Goal: Use online tool/utility: Utilize a website feature to perform a specific function

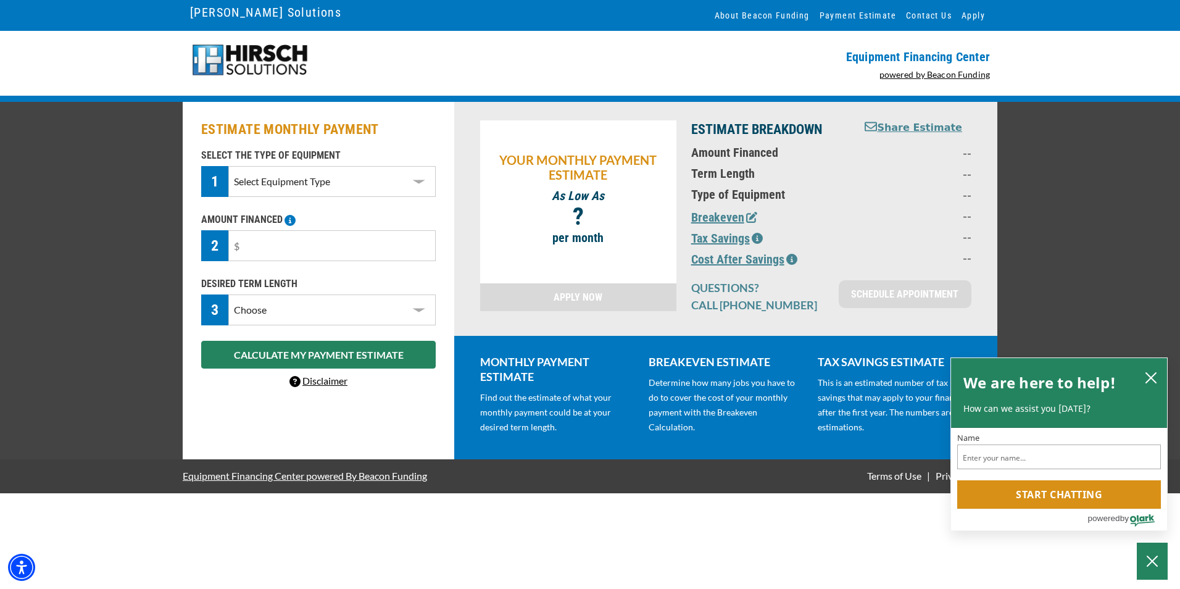
click at [419, 181] on select "Select Equipment Type DTG Printing Embroidery Screen Printing Software and Auto…" at bounding box center [331, 181] width 207 height 31
select select "1"
click at [228, 166] on select "Select Equipment Type DTG Printing Embroidery Screen Printing Software and Auto…" at bounding box center [331, 181] width 207 height 31
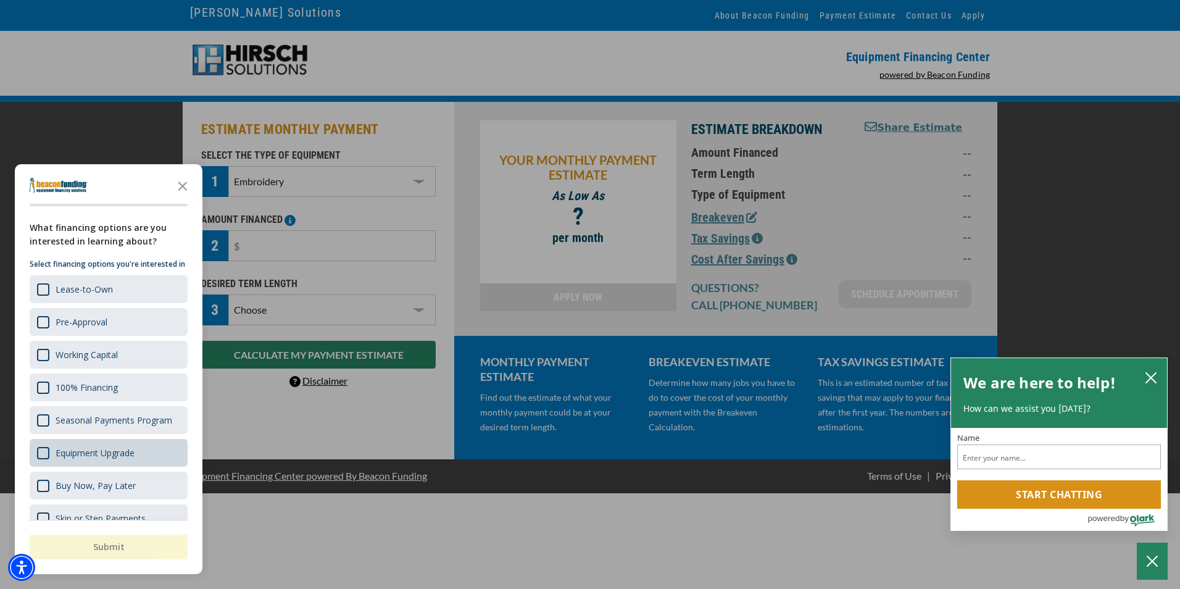
scroll to position [35, 0]
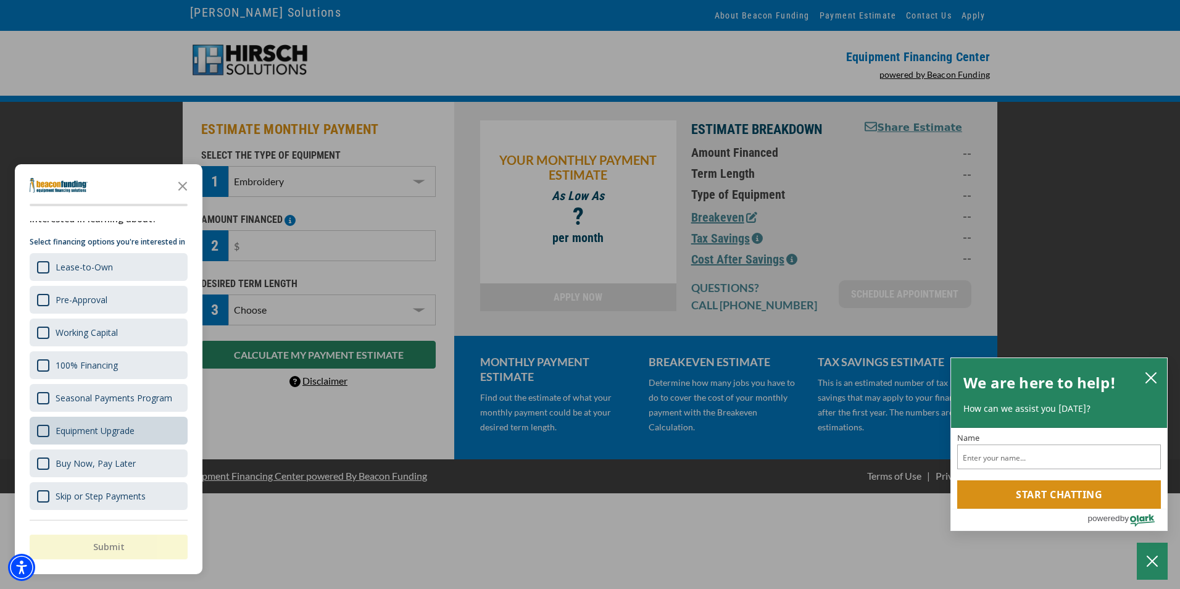
click at [149, 440] on div "Equipment Upgrade" at bounding box center [109, 431] width 158 height 28
click at [190, 183] on icon "Close the survey" at bounding box center [182, 185] width 25 height 25
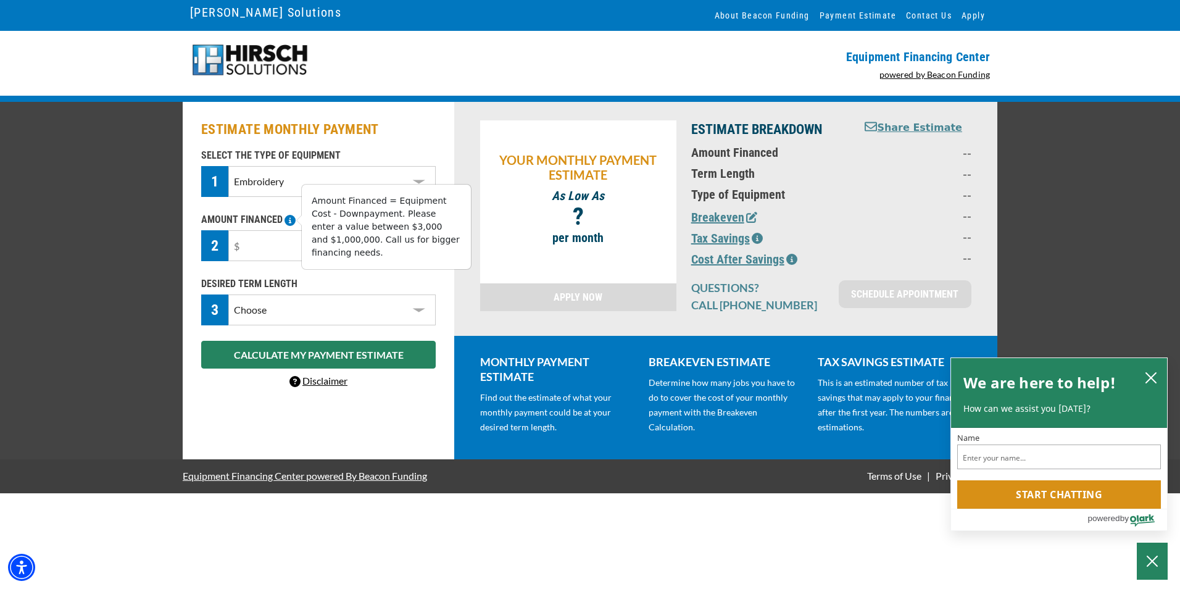
click at [286, 219] on icon at bounding box center [290, 220] width 11 height 11
click at [270, 248] on input "text" at bounding box center [331, 245] width 207 height 31
type input "$20,000"
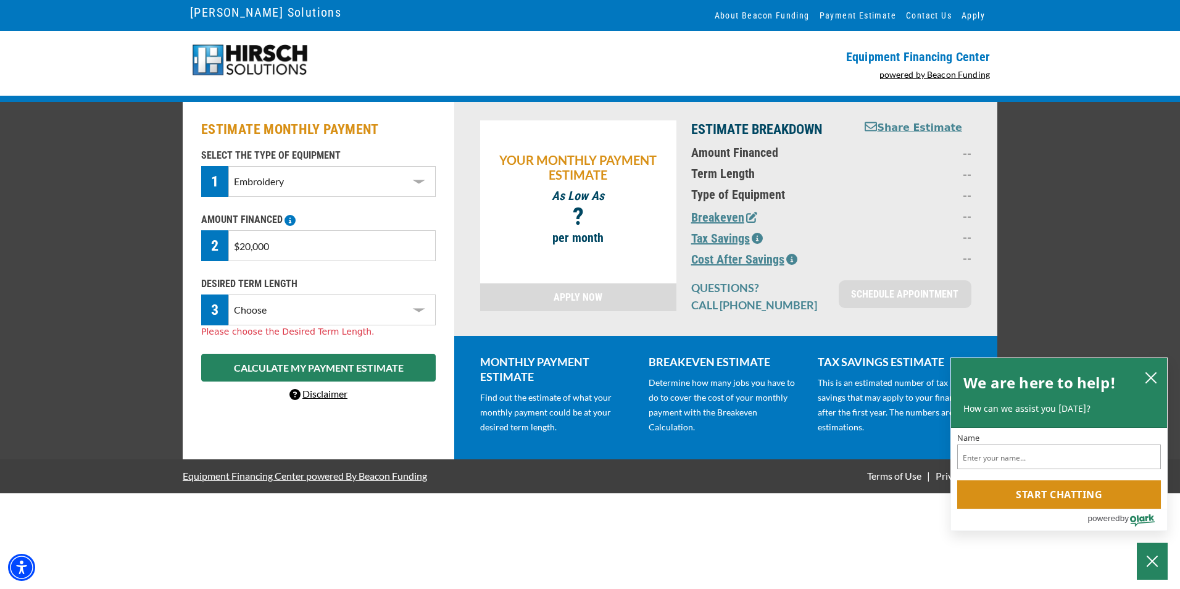
click at [396, 320] on select "Choose 36 Months 48 Months 60 Months" at bounding box center [331, 309] width 207 height 31
select select "36"
click at [228, 294] on select "Choose 36 Months 48 Months 60 Months" at bounding box center [331, 309] width 207 height 31
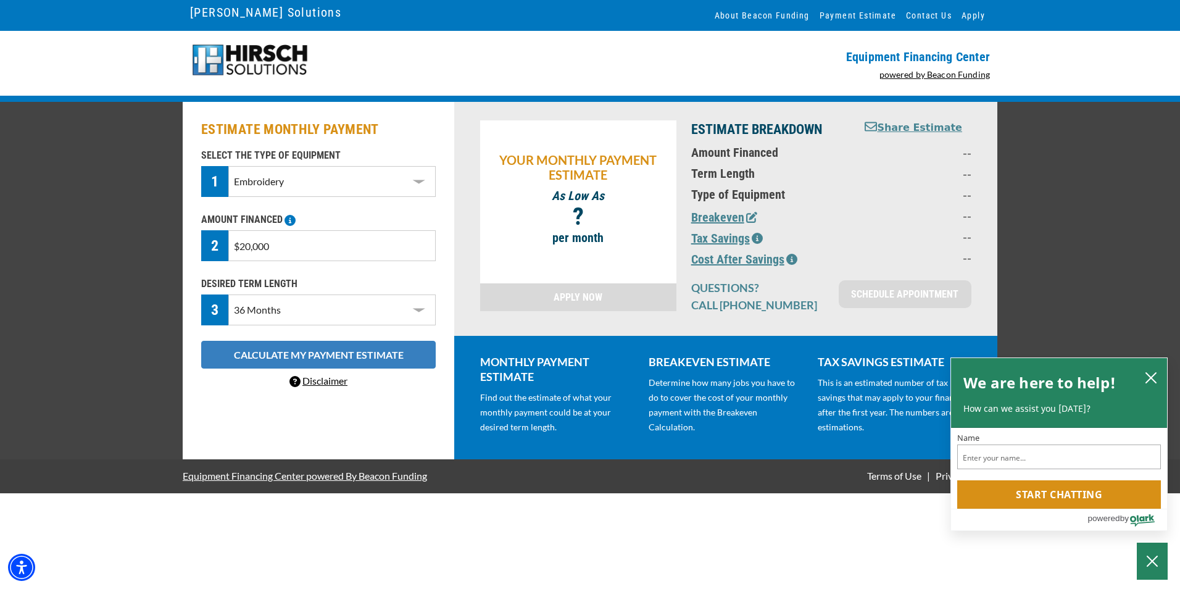
click at [427, 356] on button "CALCULATE MY PAYMENT ESTIMATE" at bounding box center [318, 355] width 235 height 28
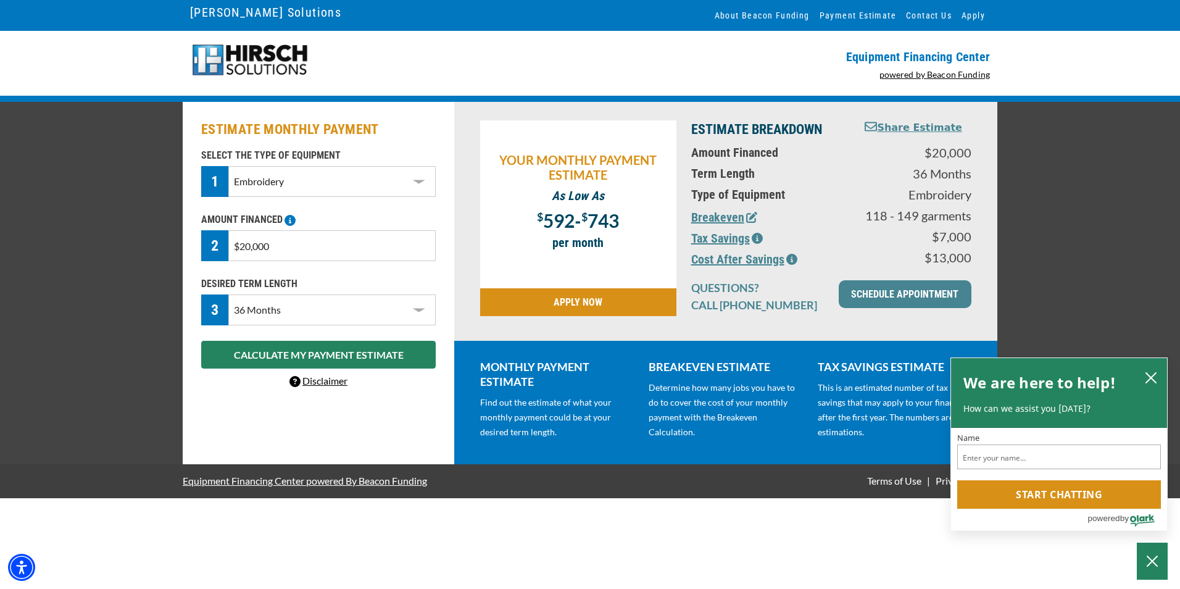
click at [762, 240] on icon "button" at bounding box center [757, 238] width 11 height 11
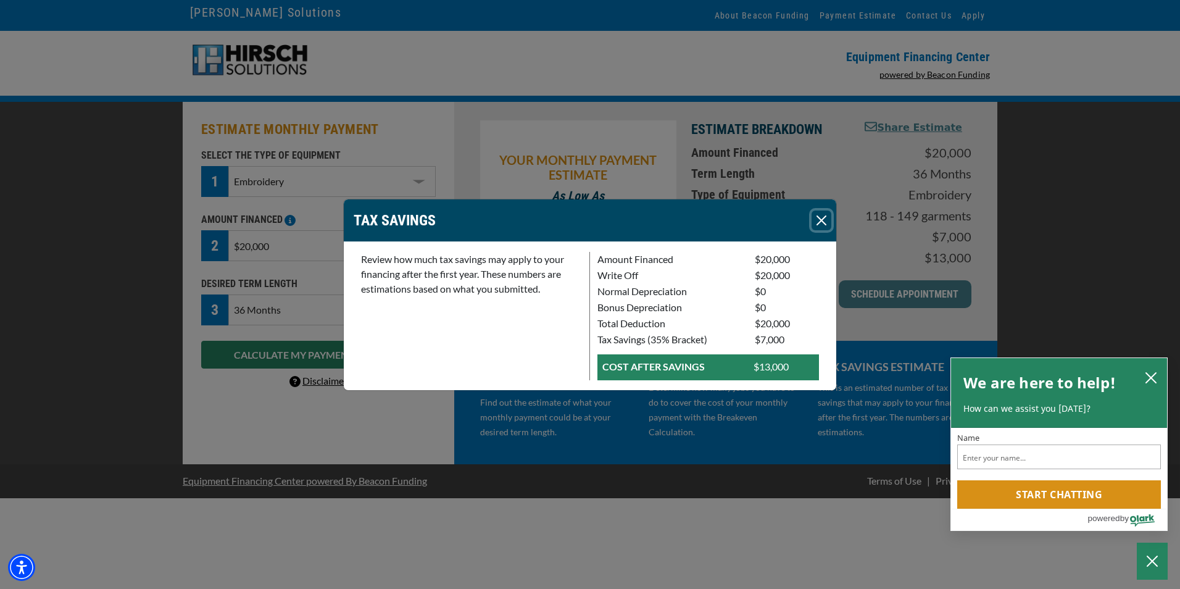
click at [824, 224] on button "Close" at bounding box center [822, 221] width 20 height 20
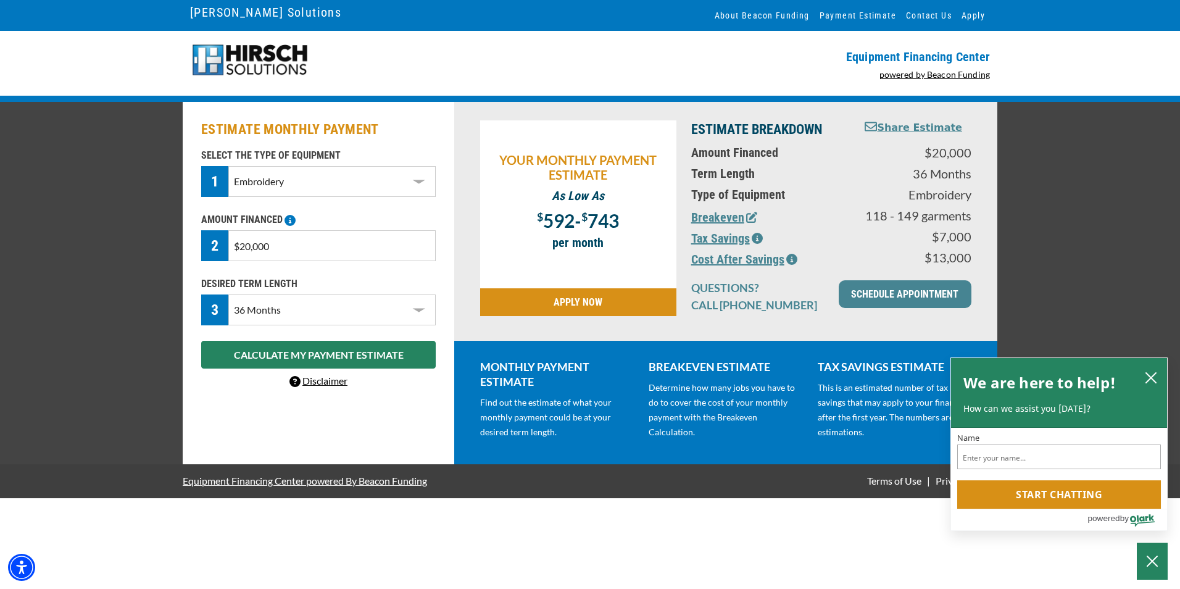
click at [749, 219] on icon "button" at bounding box center [751, 217] width 11 height 11
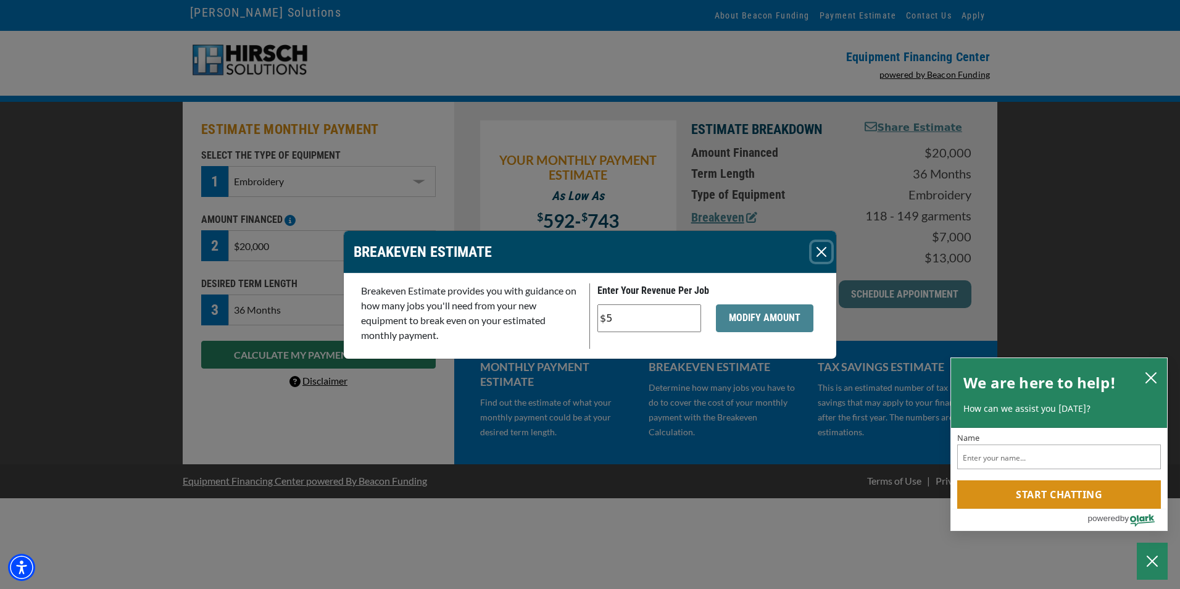
click at [823, 254] on button "Close" at bounding box center [822, 252] width 20 height 20
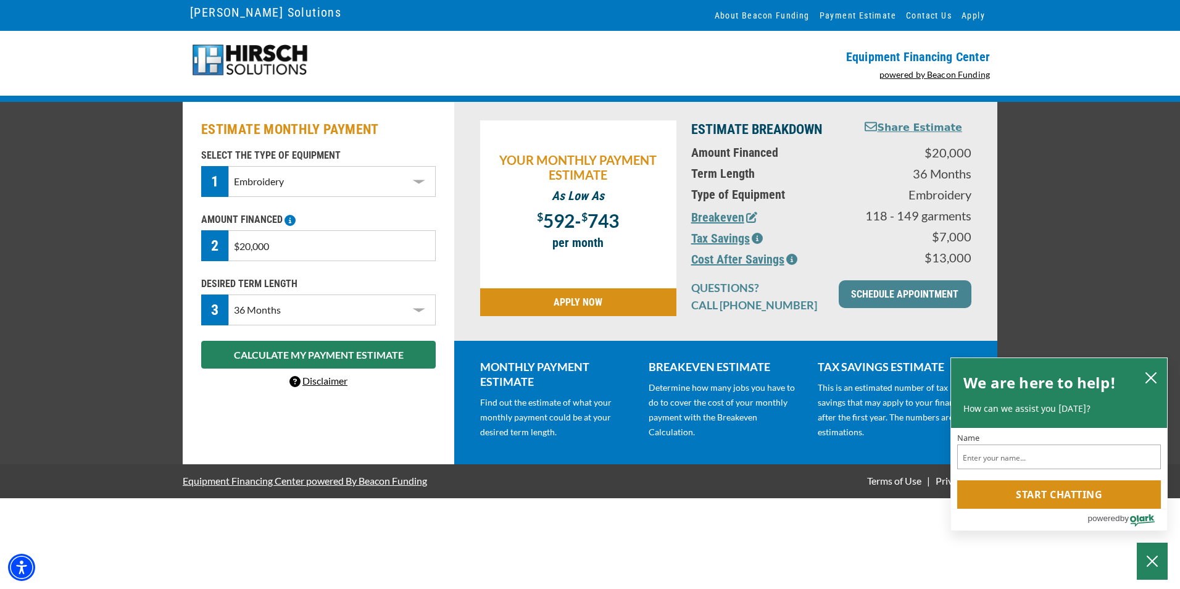
click at [755, 240] on icon "button" at bounding box center [757, 238] width 11 height 11
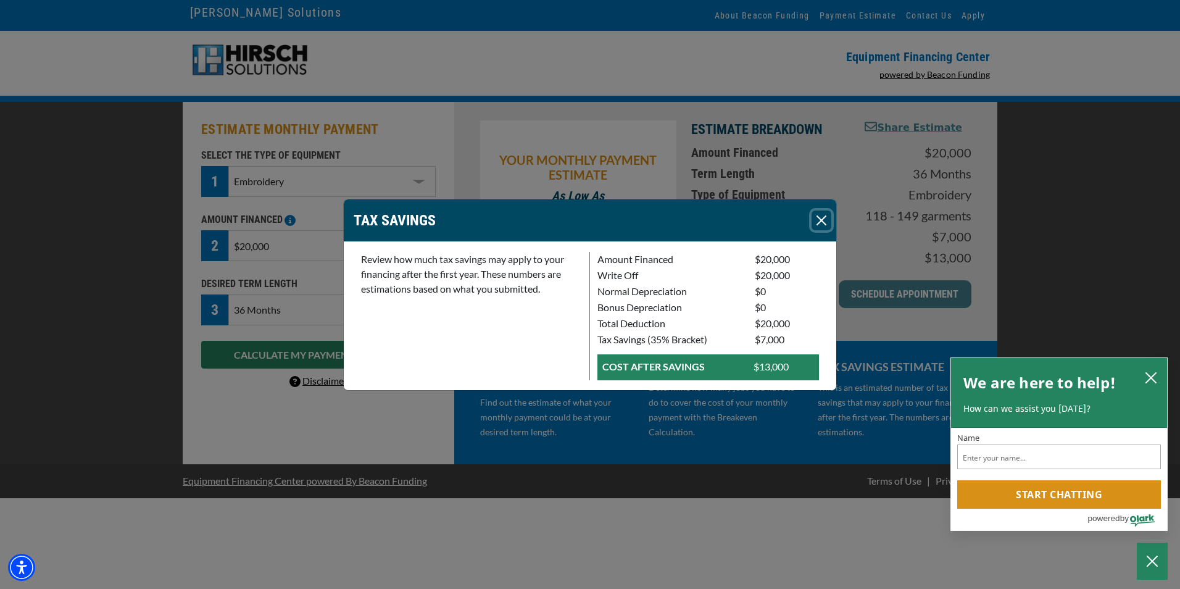
click at [827, 215] on button "Close" at bounding box center [822, 221] width 20 height 20
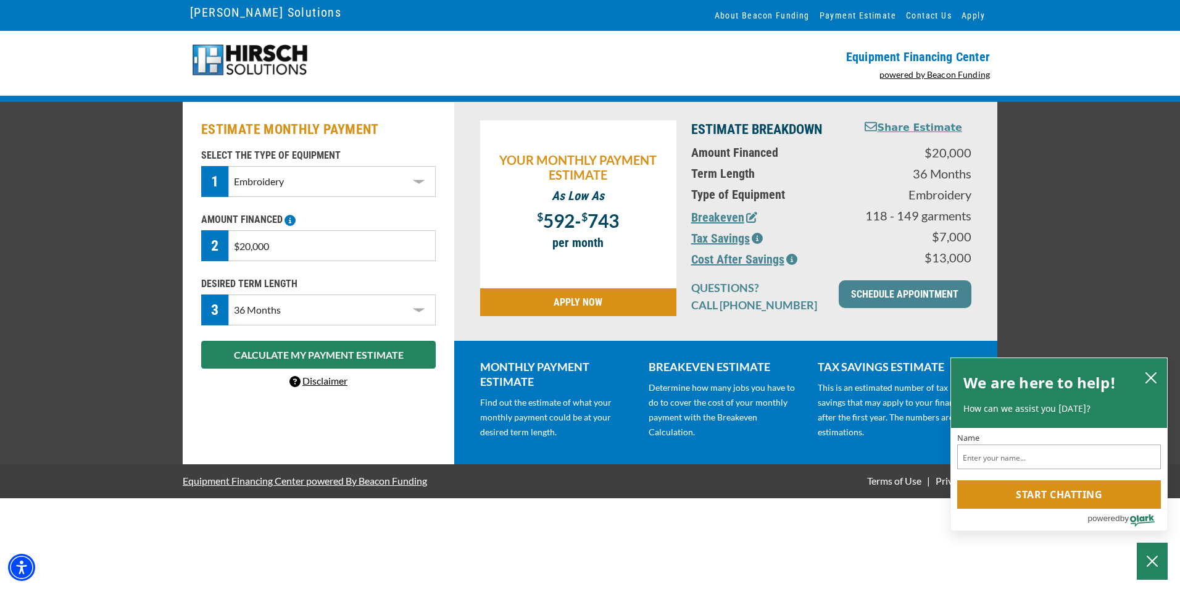
drag, startPoint x: 293, startPoint y: 257, endPoint x: 223, endPoint y: 255, distance: 69.2
click at [223, 255] on div "2 $20,000" at bounding box center [318, 245] width 235 height 31
type input "$25,000"
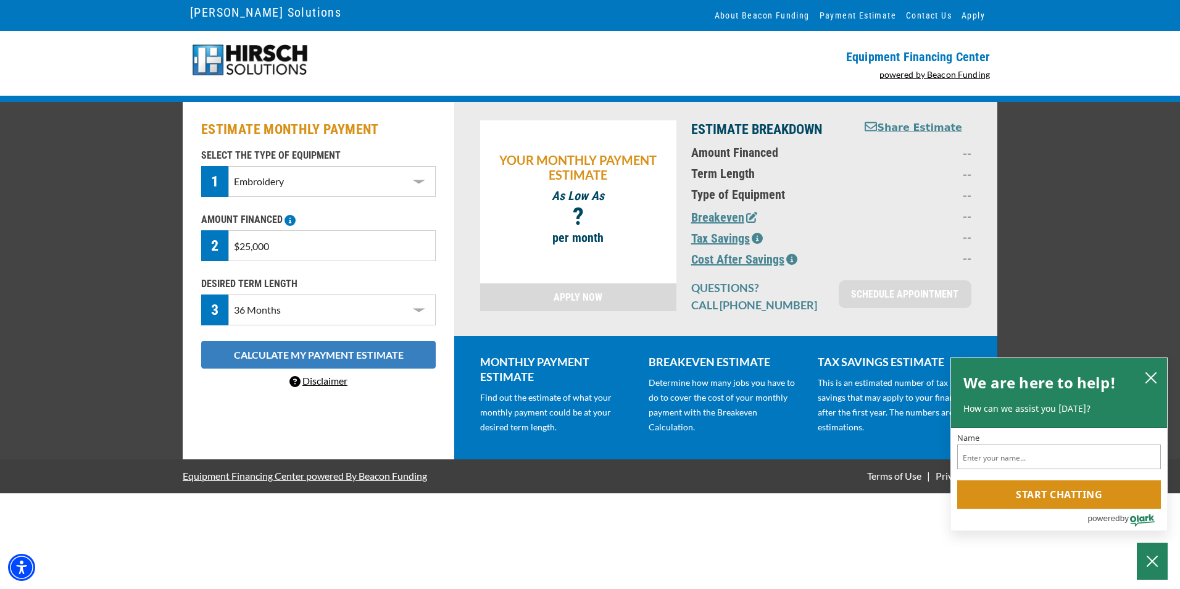
click at [356, 362] on button "CALCULATE MY PAYMENT ESTIMATE" at bounding box center [318, 355] width 235 height 28
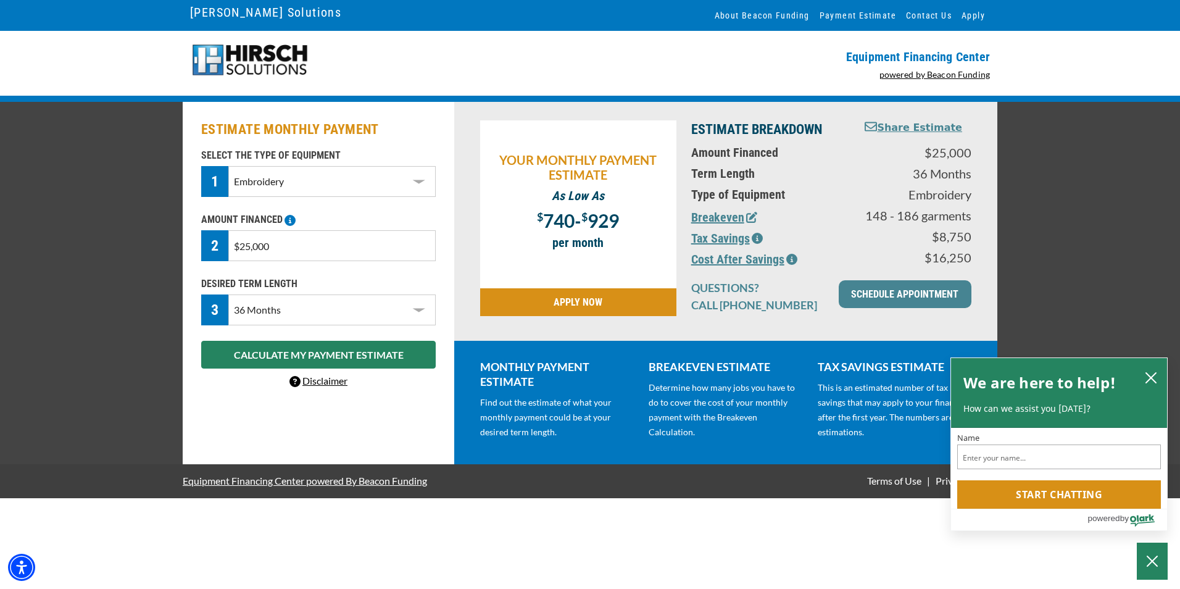
click at [422, 314] on select "Choose 36 Months 48 Months 60 Months" at bounding box center [331, 309] width 207 height 31
click at [1148, 380] on icon "close chatbox" at bounding box center [1151, 378] width 10 height 10
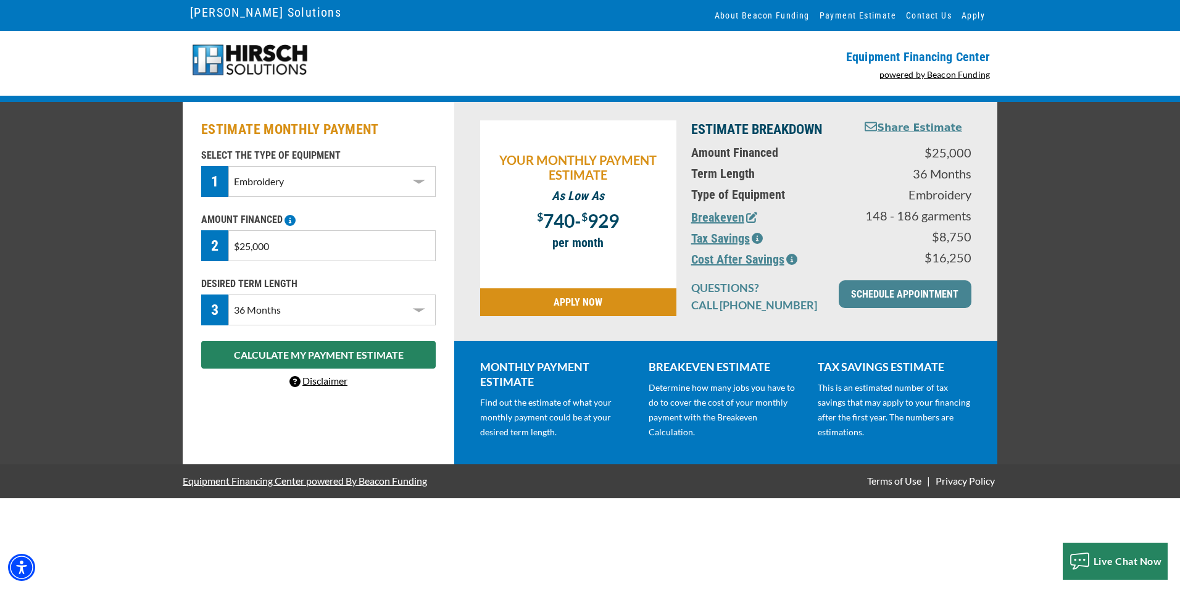
click at [790, 257] on icon "button" at bounding box center [791, 259] width 11 height 11
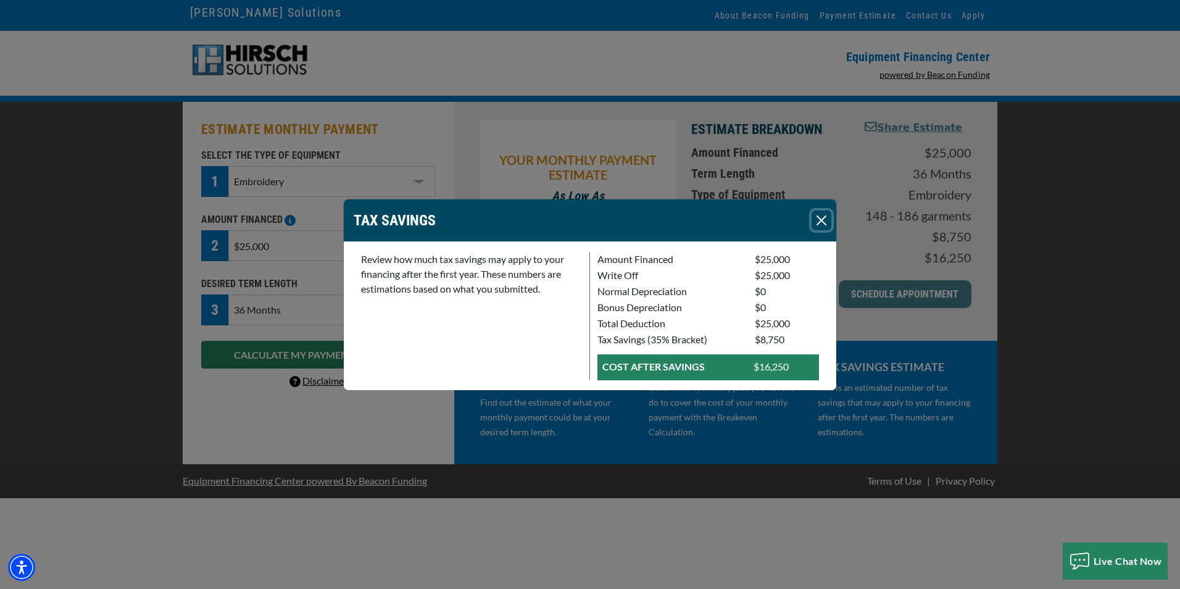
click at [826, 222] on button "Close" at bounding box center [822, 221] width 20 height 20
